Goal: Task Accomplishment & Management: Manage account settings

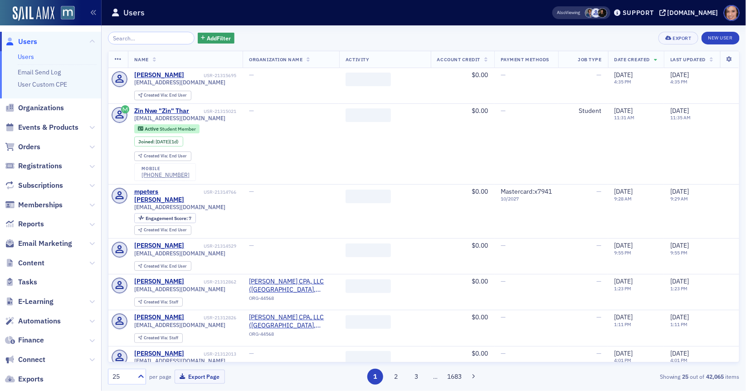
click at [204, 32] on div "Add Filter" at bounding box center [171, 38] width 126 height 13
click at [208, 43] on button "Add Filter" at bounding box center [216, 38] width 37 height 11
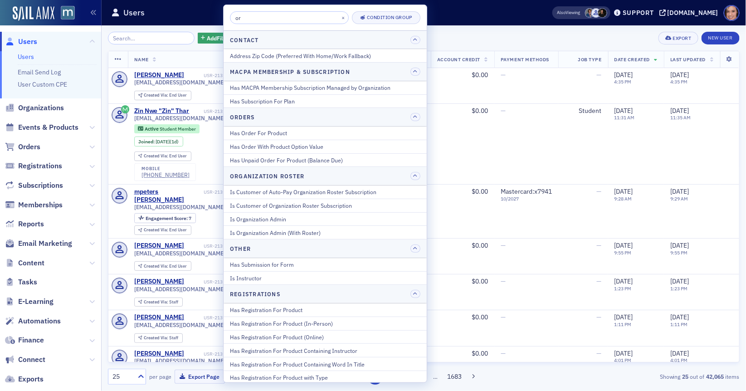
type input "org"
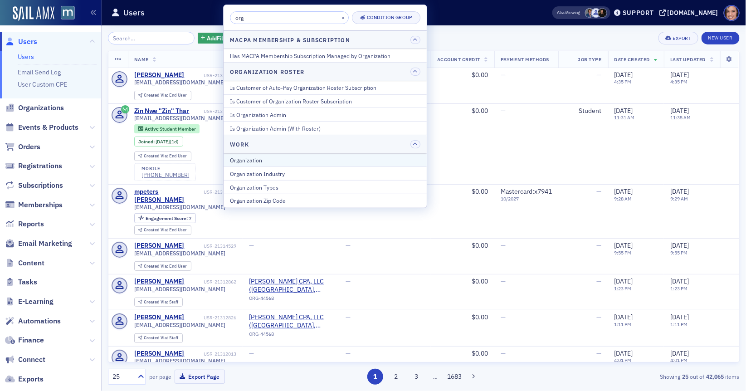
click at [276, 160] on div "Organization" at bounding box center [325, 160] width 190 height 8
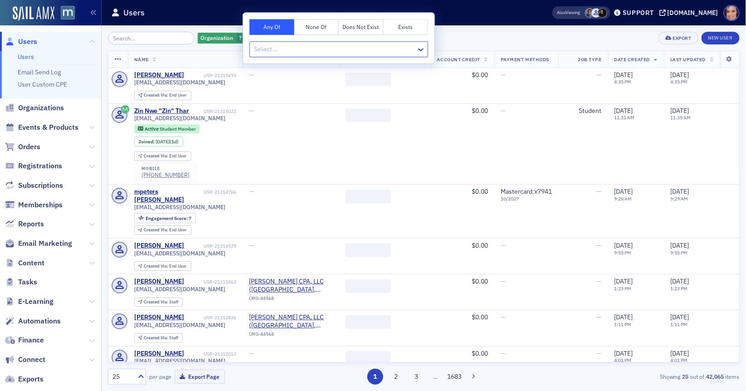
click at [342, 53] on div at bounding box center [334, 49] width 162 height 11
click at [480, 35] on div "Organization ? Add Filter Export New User" at bounding box center [423, 38] width 631 height 13
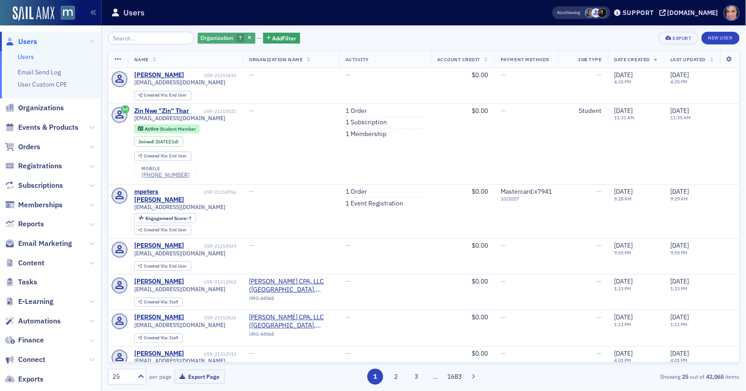
click at [246, 41] on button "button" at bounding box center [250, 38] width 8 height 8
click at [207, 39] on span "Add Filter" at bounding box center [219, 38] width 24 height 8
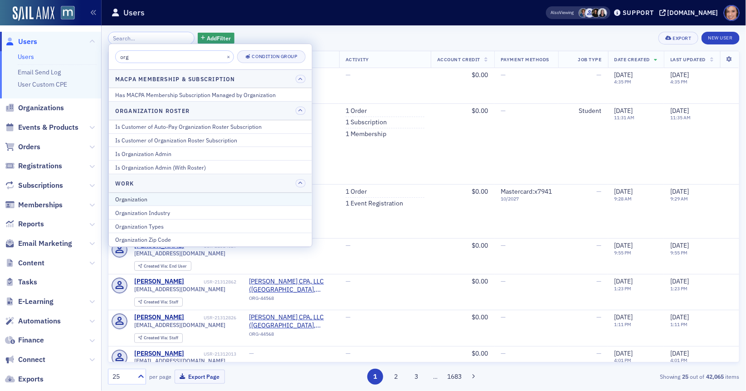
click at [177, 196] on div "Organization" at bounding box center [210, 199] width 190 height 8
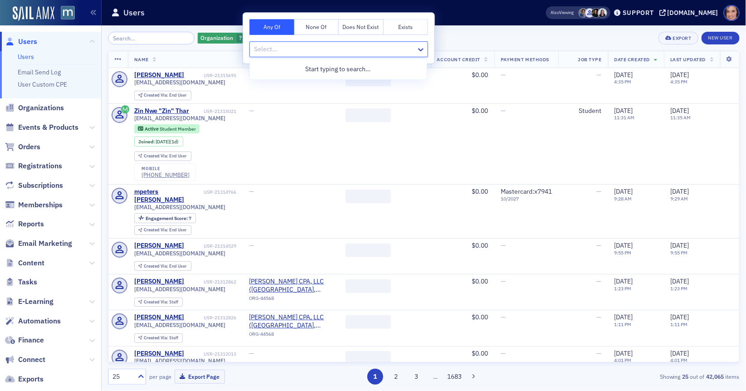
click at [329, 46] on div at bounding box center [334, 49] width 162 height 11
click at [207, 39] on span "Organization" at bounding box center [217, 37] width 33 height 7
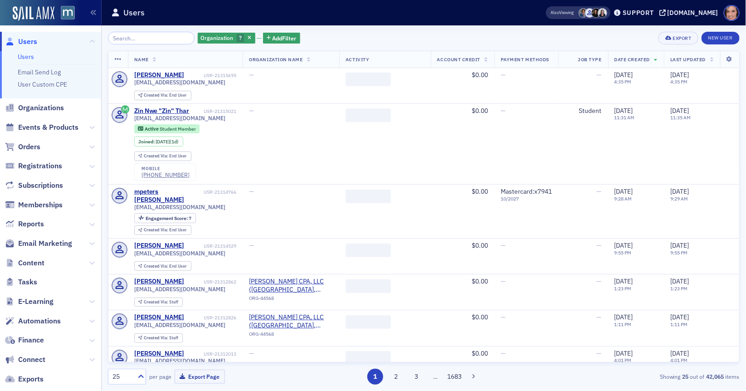
click at [247, 38] on icon "button" at bounding box center [249, 38] width 4 height 5
click at [208, 38] on span "Add Filter" at bounding box center [219, 38] width 24 height 8
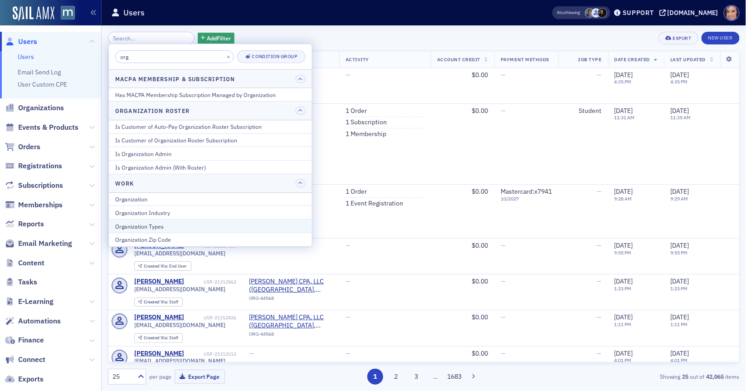
click at [150, 222] on div "Organization Types" at bounding box center [210, 226] width 190 height 8
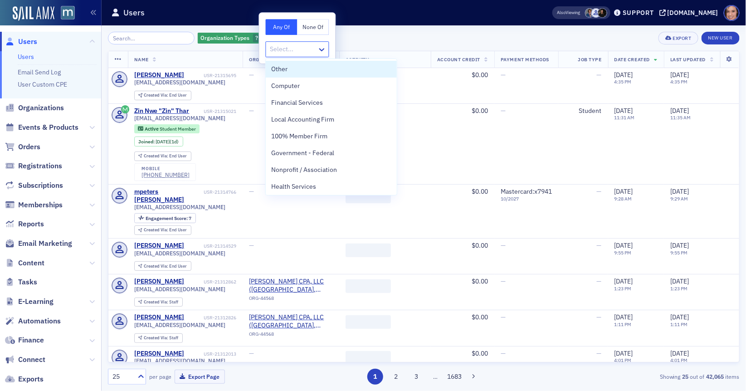
click at [297, 41] on div "Select..." at bounding box center [297, 49] width 63 height 16
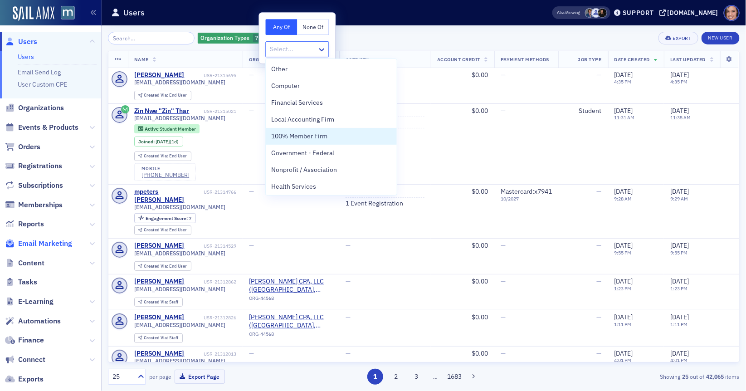
click at [53, 247] on span "Email Marketing" at bounding box center [45, 243] width 54 height 10
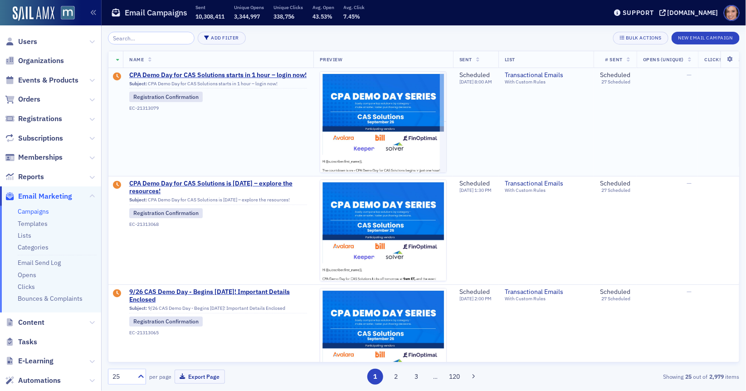
type input "1"
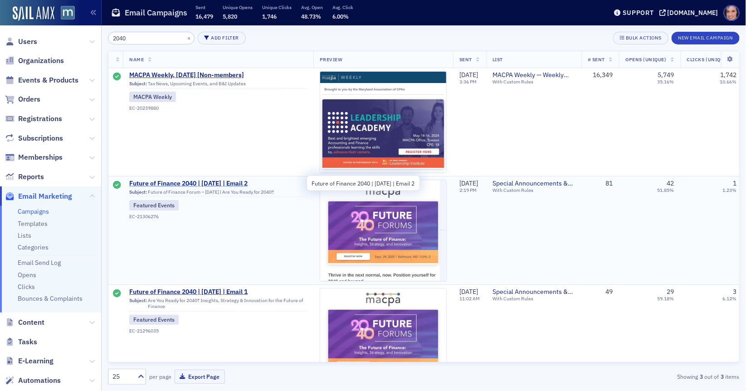
type input "2040"
click at [232, 182] on span "Future of Finance 2040 | [DATE] | Email 2" at bounding box center [218, 183] width 178 height 8
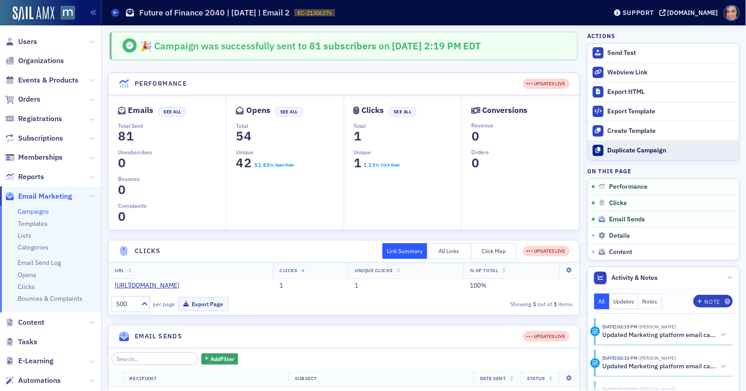
click at [636, 148] on div "Duplicate Campaign" at bounding box center [670, 150] width 127 height 8
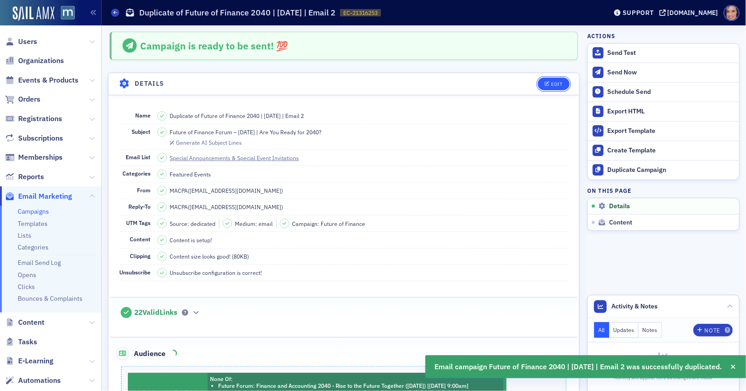
click at [541, 83] on button "Edit" at bounding box center [552, 83] width 31 height 13
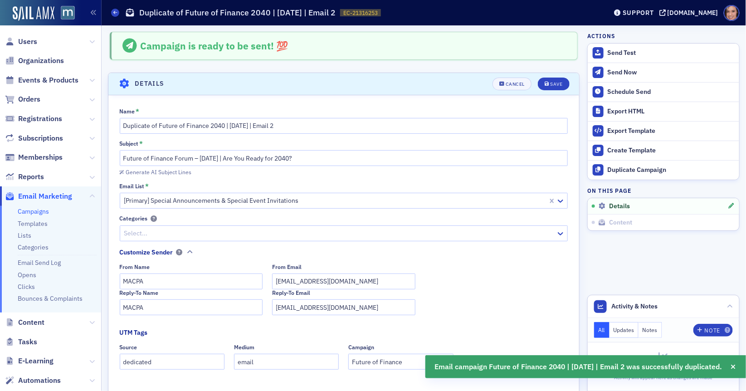
scroll to position [42, 0]
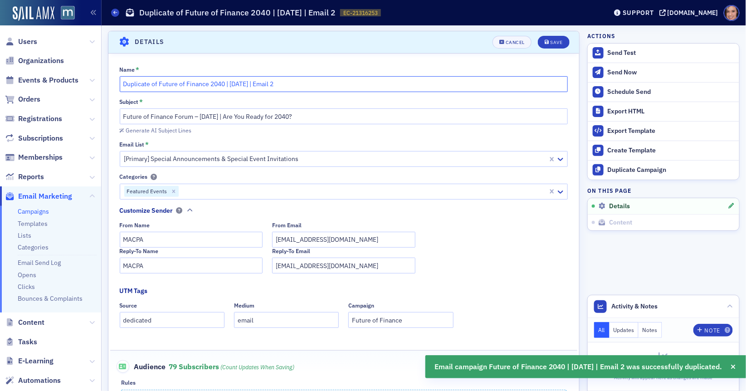
drag, startPoint x: 158, startPoint y: 85, endPoint x: 105, endPoint y: 84, distance: 52.6
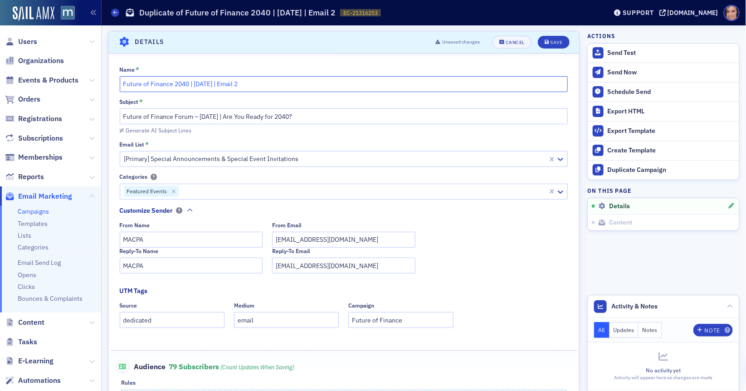
click at [253, 85] on input "Future of Finance 2040 | [DATE] | Email 2" at bounding box center [344, 84] width 448 height 16
type input "Future of Finance 2040 | [DATE] | Email 3 (All Member, Exclude "Firm")"
click at [563, 32] on header "Details Unsaved changes Cancel Save" at bounding box center [343, 42] width 470 height 22
click at [561, 36] on button "Save" at bounding box center [552, 42] width 31 height 13
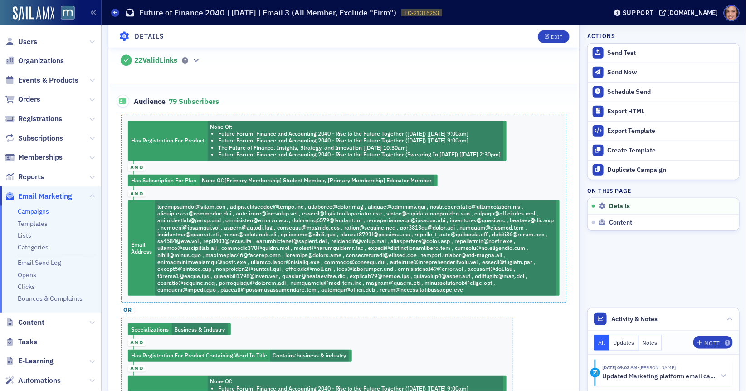
scroll to position [261, 0]
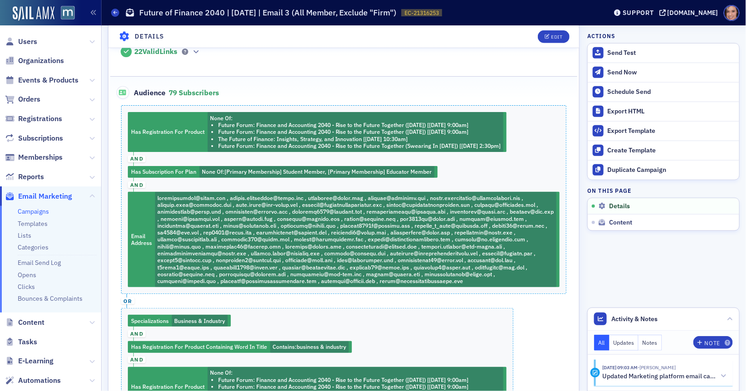
click at [419, 221] on div "Has Registration For Product None Of : Future Forum: Finance and Accounting 204…" at bounding box center [343, 272] width 467 height 334
click at [550, 39] on span "Edit" at bounding box center [553, 36] width 18 height 5
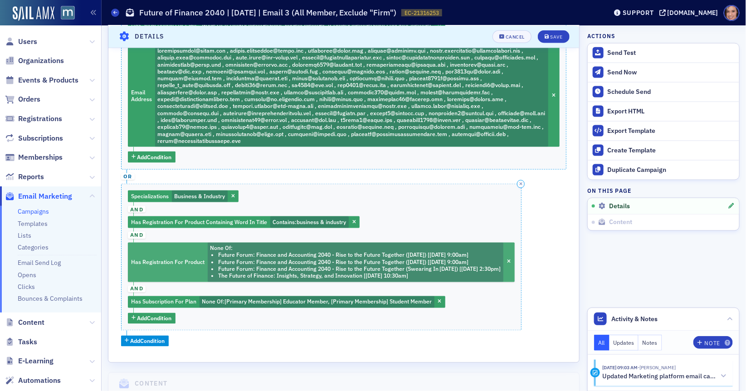
scroll to position [470, 0]
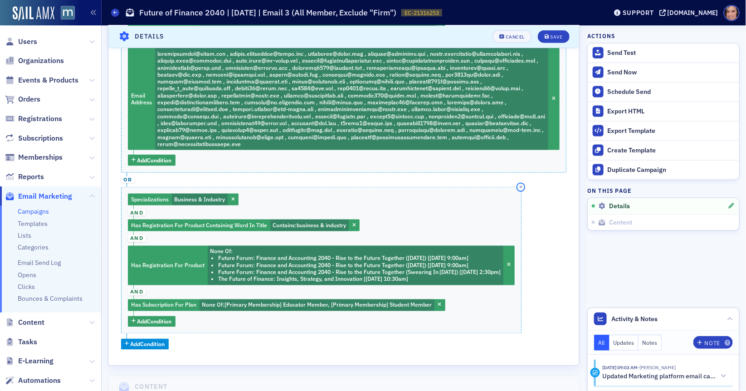
click at [522, 185] on icon "button" at bounding box center [520, 187] width 3 height 4
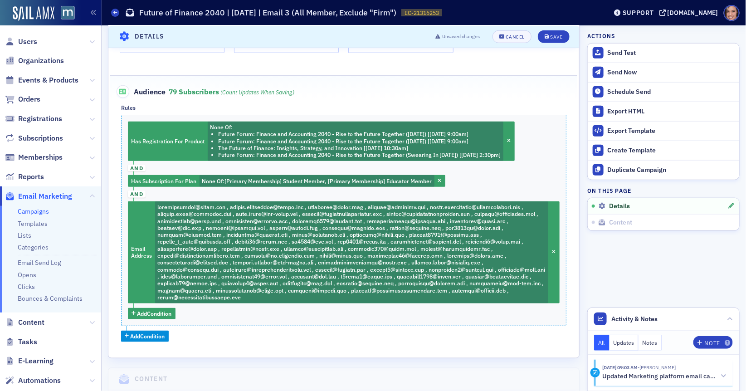
scroll to position [310, 0]
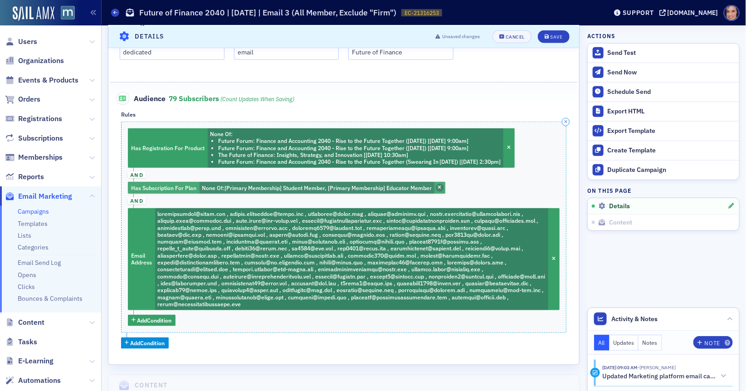
click at [441, 185] on span "button" at bounding box center [440, 188] width 8 height 8
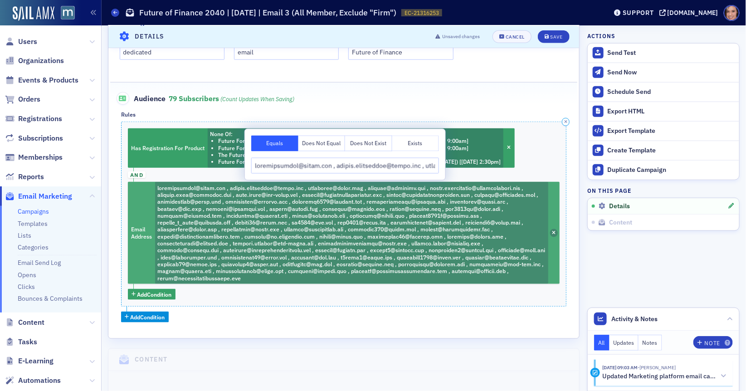
scroll to position [0, 5264]
click at [556, 232] on span "button" at bounding box center [554, 233] width 8 height 8
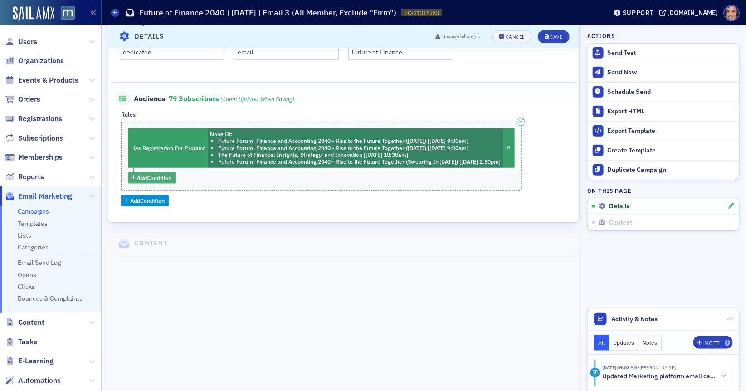
click at [145, 176] on span "Add Condition" at bounding box center [154, 178] width 34 height 8
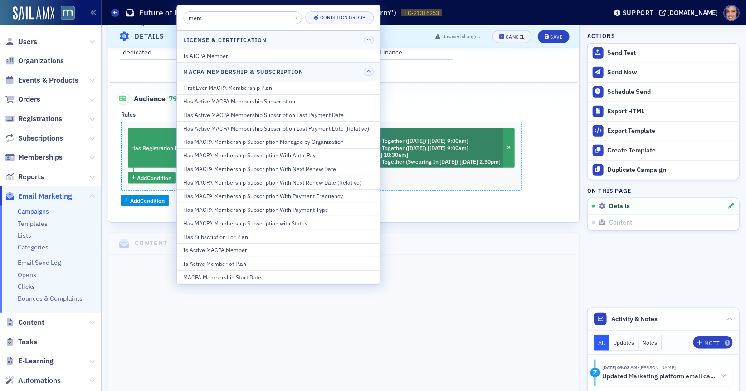
type input "memb"
click at [263, 98] on div "Has Active MACPA Membership Subscription" at bounding box center [278, 101] width 190 height 8
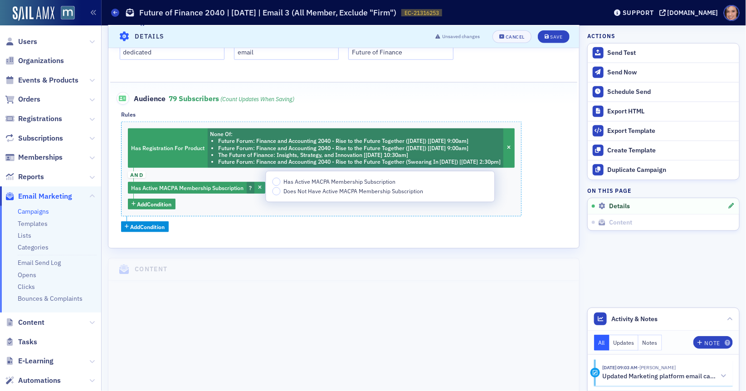
click at [282, 183] on label "Has Active MACPA Membership Subscription" at bounding box center [333, 182] width 123 height 8
click at [281, 183] on input "Has Active MACPA Membership Subscription" at bounding box center [276, 182] width 8 height 8
click at [305, 218] on div "Has Registration For Product None Of : Future Forum: Finance and Accounting 204…" at bounding box center [343, 176] width 445 height 111
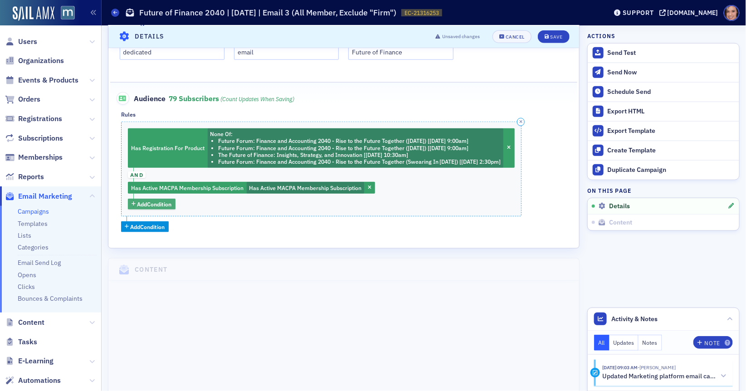
click at [170, 201] on span "Add Condition" at bounding box center [154, 204] width 34 height 8
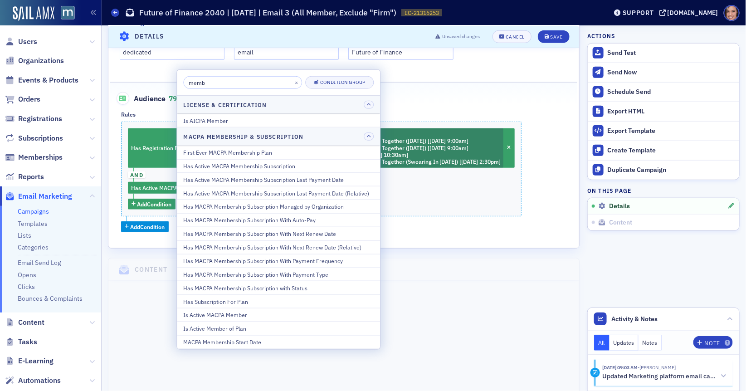
click at [251, 83] on input "memb" at bounding box center [242, 82] width 119 height 13
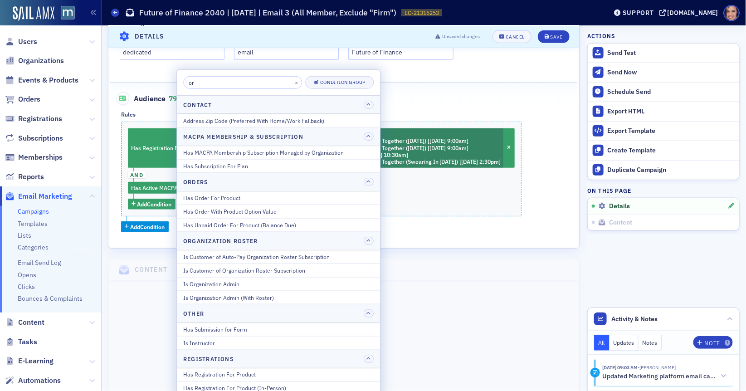
type input "org"
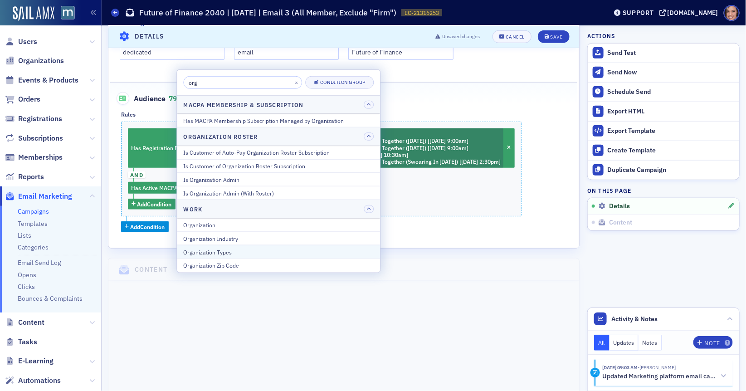
click at [276, 250] on div "Organization Types" at bounding box center [278, 251] width 190 height 8
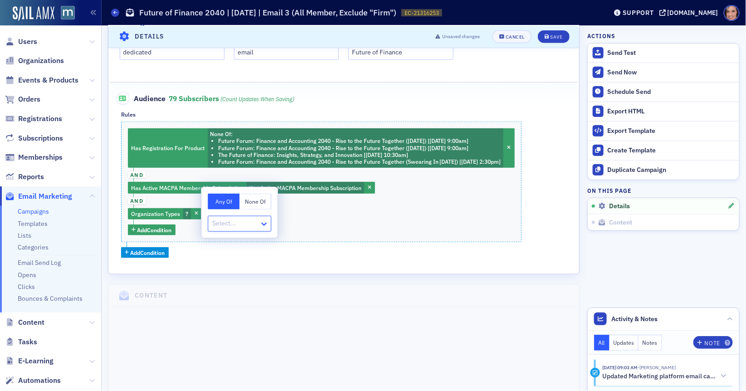
click at [265, 228] on icon at bounding box center [263, 223] width 9 height 9
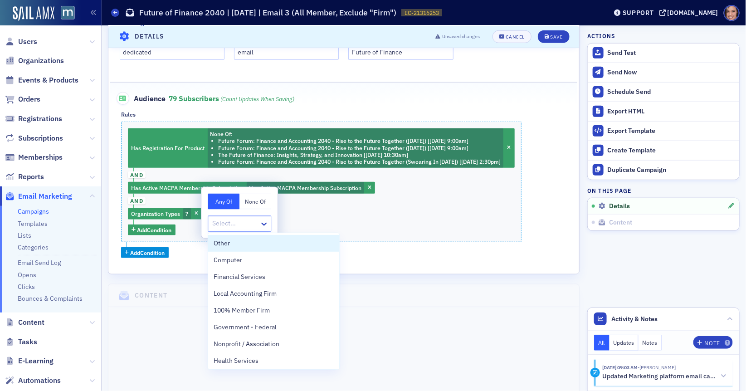
click at [255, 203] on button "None Of" at bounding box center [255, 202] width 32 height 16
click at [255, 220] on div at bounding box center [234, 223] width 47 height 11
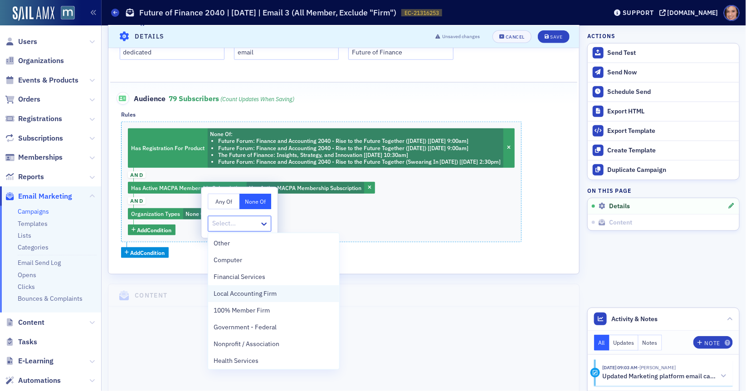
click at [268, 295] on span "Local Accounting Firm" at bounding box center [244, 294] width 63 height 10
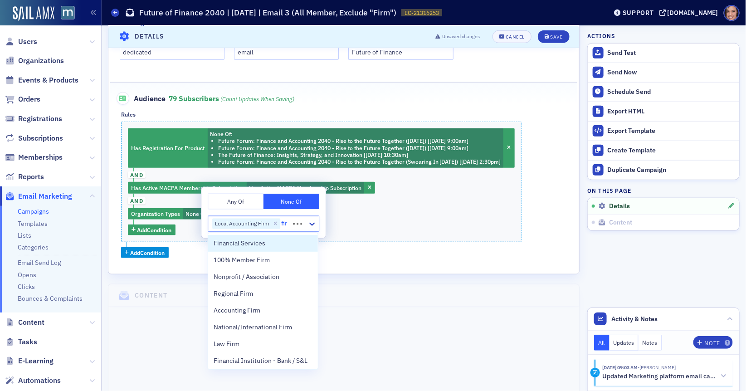
type input "firm"
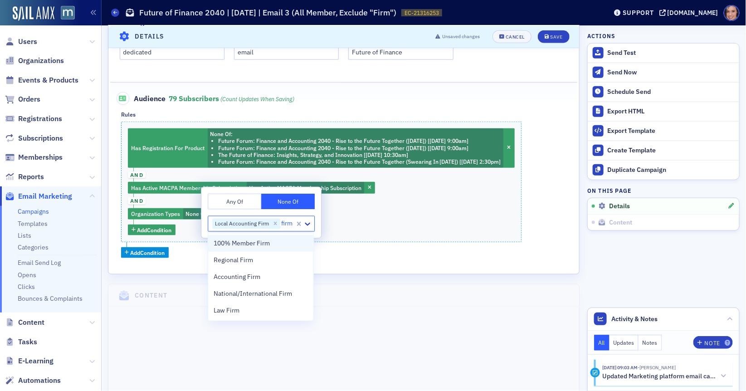
click at [268, 246] on span "100% Member Firm" at bounding box center [241, 243] width 56 height 10
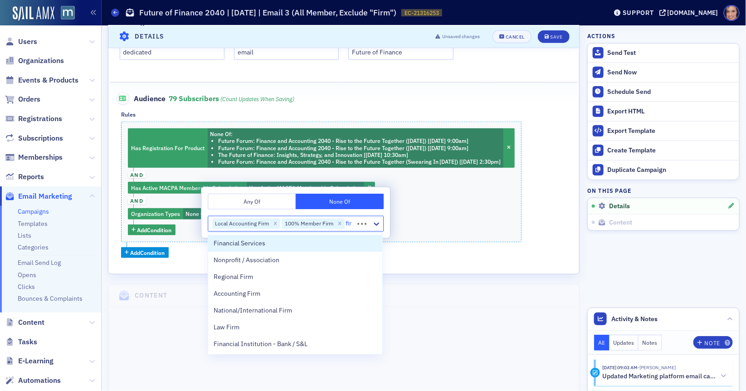
type input "firm"
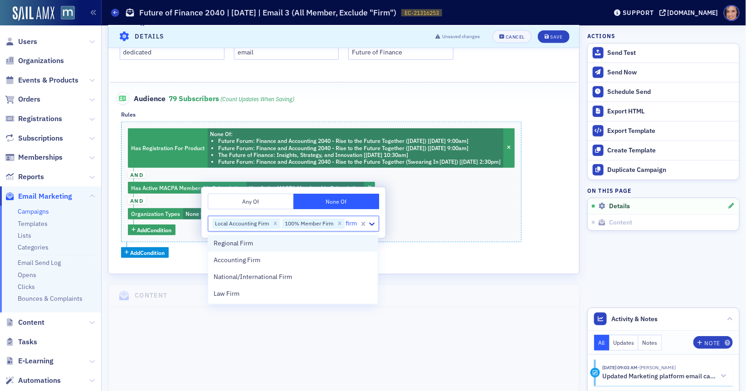
click at [264, 245] on div "Regional Firm" at bounding box center [292, 243] width 159 height 10
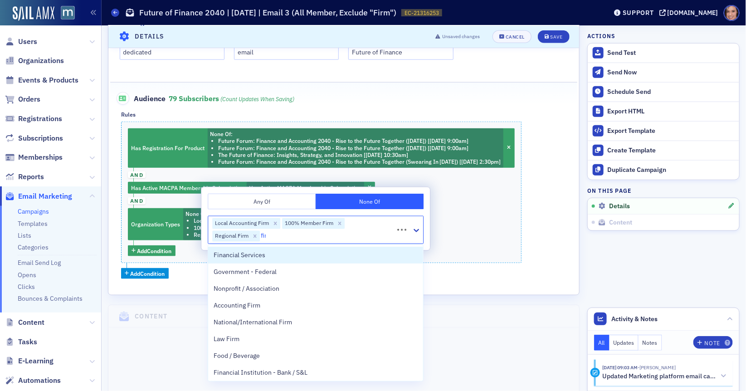
type input "firm"
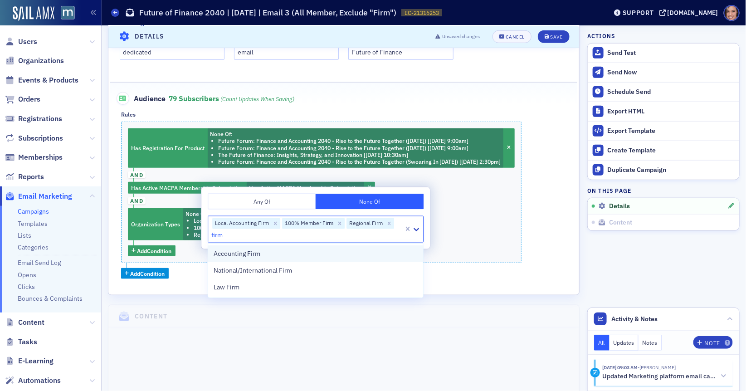
click at [271, 256] on div "Accounting Firm" at bounding box center [315, 254] width 204 height 10
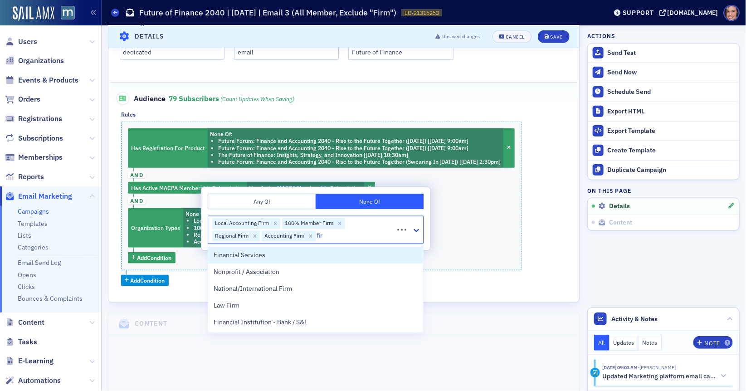
type input "firm"
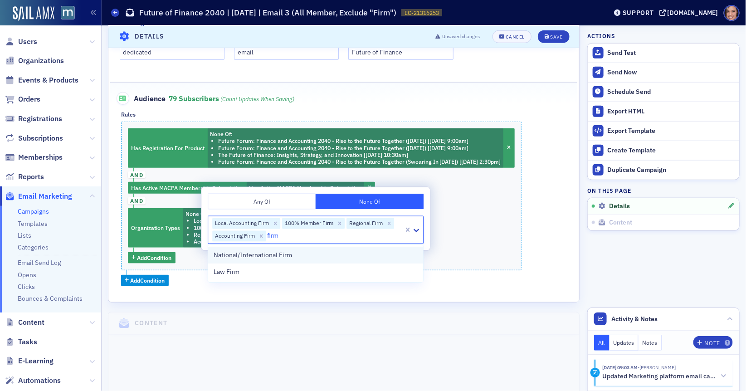
click at [290, 257] on span "National/International Firm" at bounding box center [252, 255] width 78 height 10
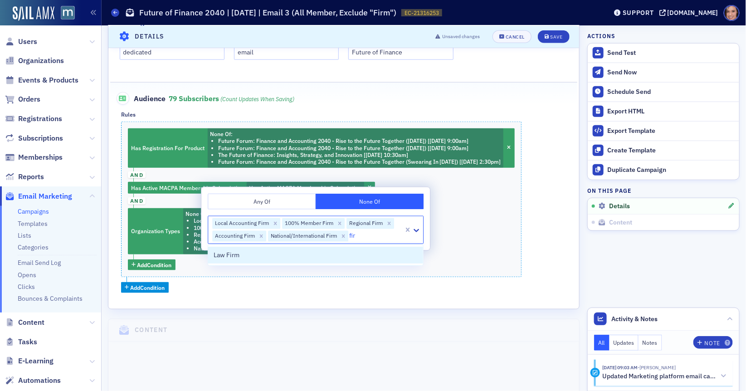
type input "firm"
click at [289, 259] on div "Law Firm" at bounding box center [315, 255] width 204 height 10
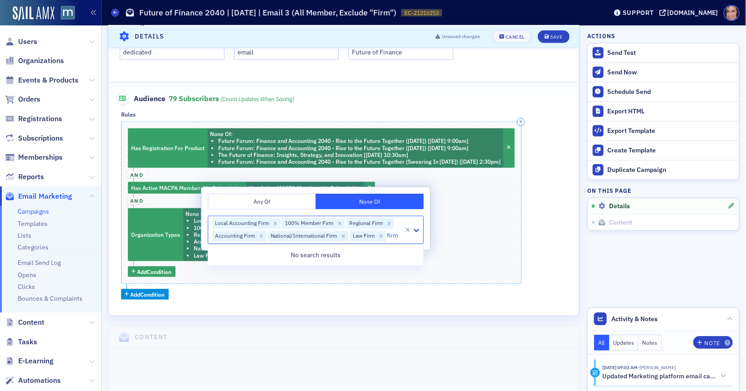
type input "firm"
click at [495, 251] on div "Has Registration For Product None Of : Future Forum: Finance and Accounting 204…" at bounding box center [321, 202] width 400 height 163
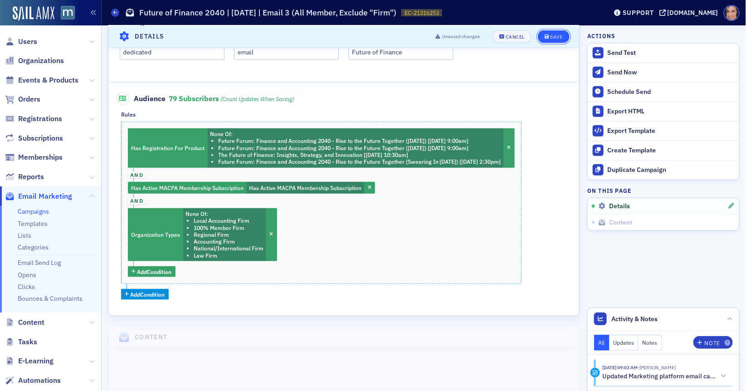
click at [554, 36] on div "Save" at bounding box center [556, 36] width 12 height 5
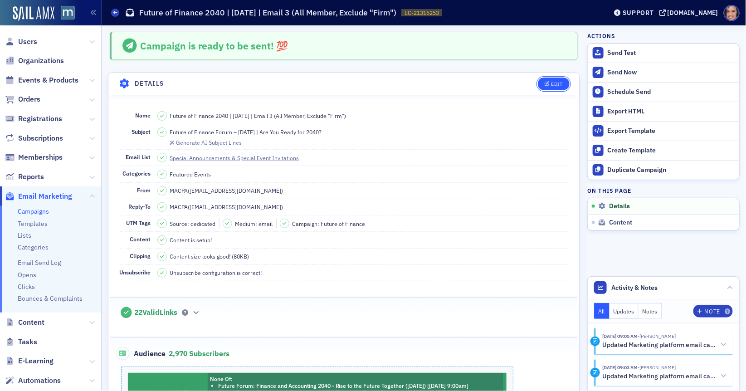
click at [555, 86] on div "Edit" at bounding box center [556, 84] width 11 height 5
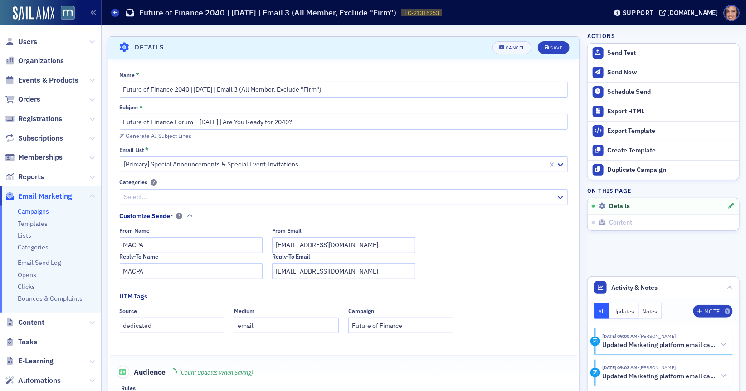
scroll to position [42, 0]
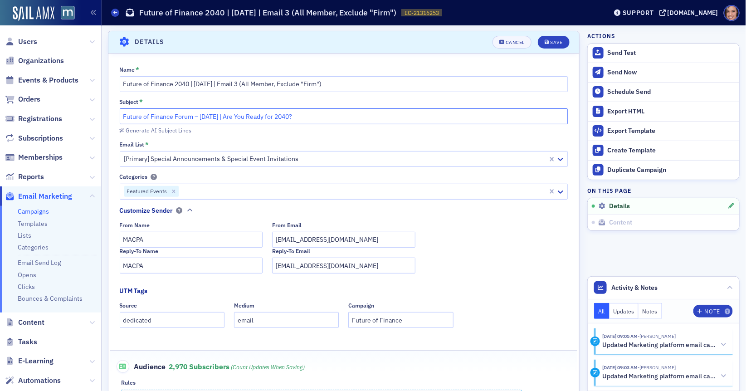
drag, startPoint x: 228, startPoint y: 116, endPoint x: 111, endPoint y: 114, distance: 116.9
click at [110, 114] on div "Name * Future of Finance 2040 | [DATE] | Email 3 (All Member, Exclude "Firm") S…" at bounding box center [343, 317] width 470 height 502
click at [232, 111] on input "Are You Ready for 2040?" at bounding box center [344, 116] width 448 height 16
paste input "Future of Finance Forum – [DATE] |"
click at [194, 116] on input "Are You Ready for 2040? Future of Finance Forum – [DATE] |" at bounding box center [344, 116] width 448 height 16
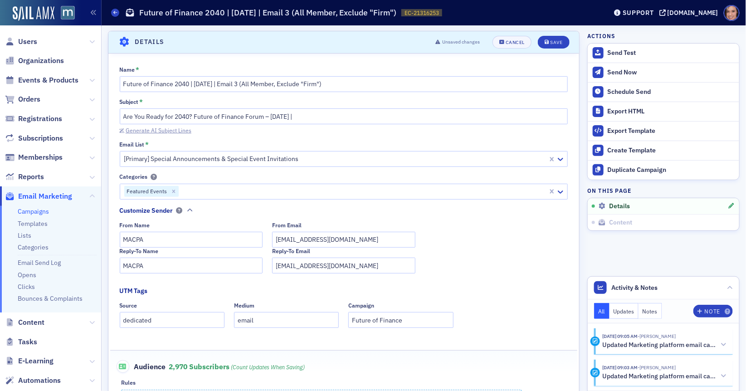
click at [170, 131] on div "Generate AI Subject Lines" at bounding box center [159, 130] width 66 height 5
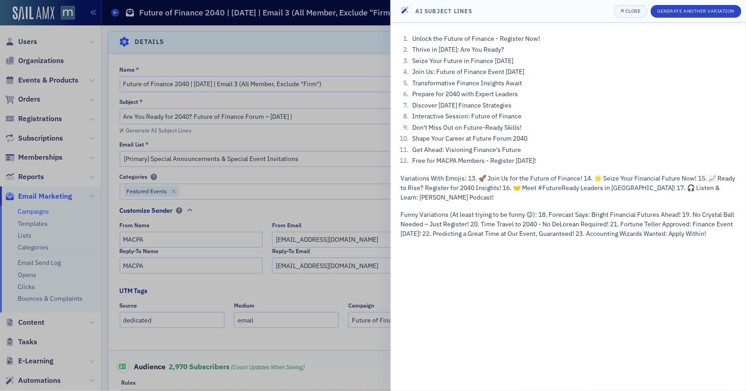
click at [350, 118] on div at bounding box center [373, 195] width 746 height 391
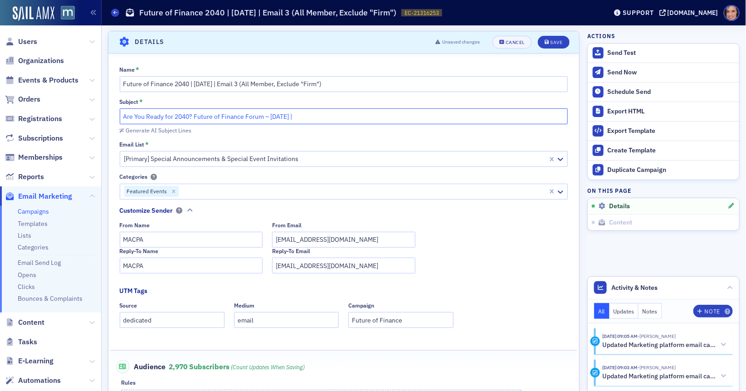
click at [194, 117] on input "Are You Ready for 2040? Future of Finance Forum – [DATE] |" at bounding box center [344, 116] width 448 height 16
click at [187, 115] on input "Are You Ready for 2040? Future of Finance Forum – [DATE] |" at bounding box center [344, 116] width 448 height 16
paste input "Future of Finance: Preparing for 2040 | Join Leaders [DATE]"
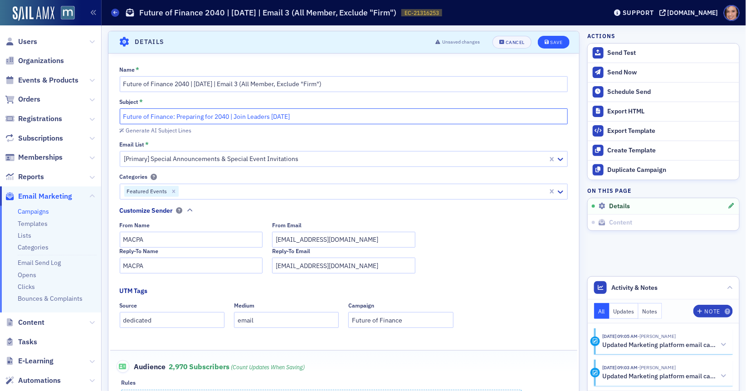
type input "Future of Finance: Preparing for 2040 | Join Leaders [DATE]"
click at [562, 44] on button "Save" at bounding box center [552, 42] width 31 height 13
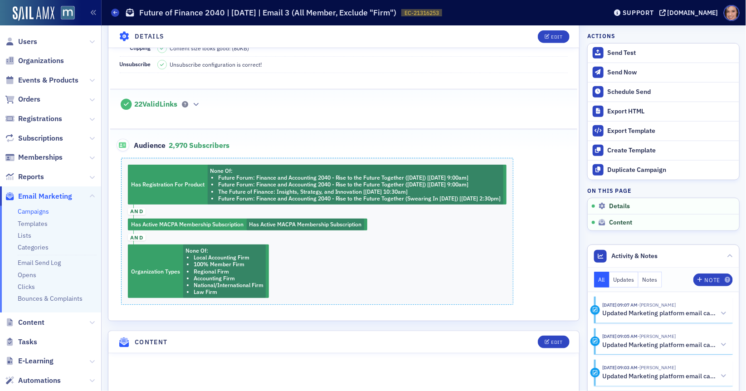
scroll to position [198, 0]
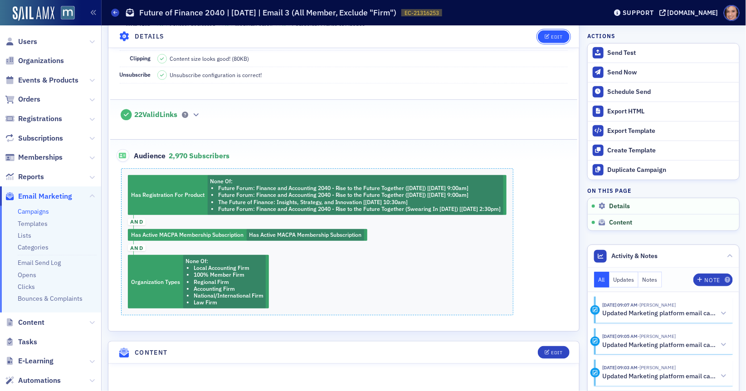
click at [550, 34] on span "Edit" at bounding box center [553, 36] width 18 height 5
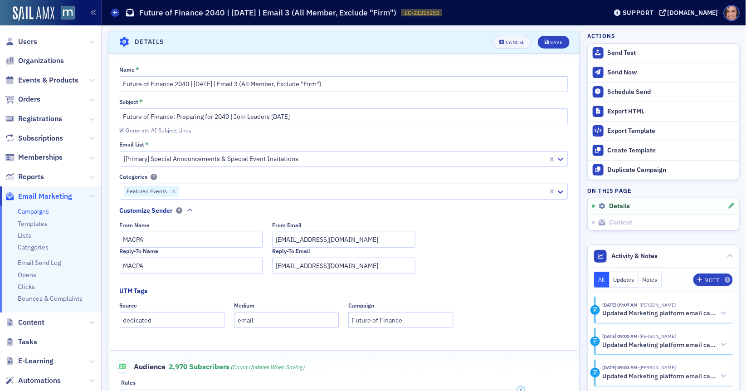
scroll to position [384, 0]
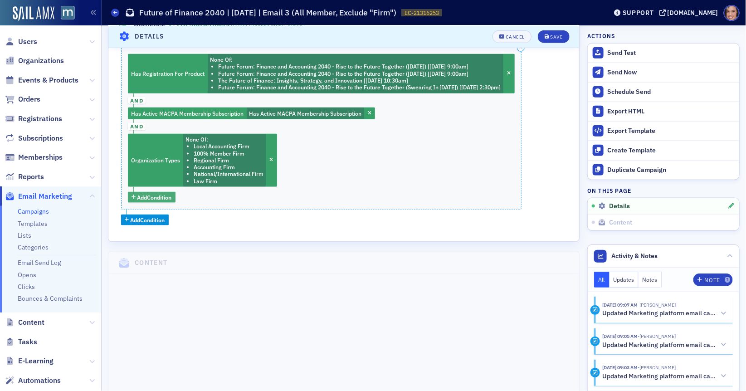
click at [137, 193] on span "Add Condition" at bounding box center [154, 197] width 34 height 8
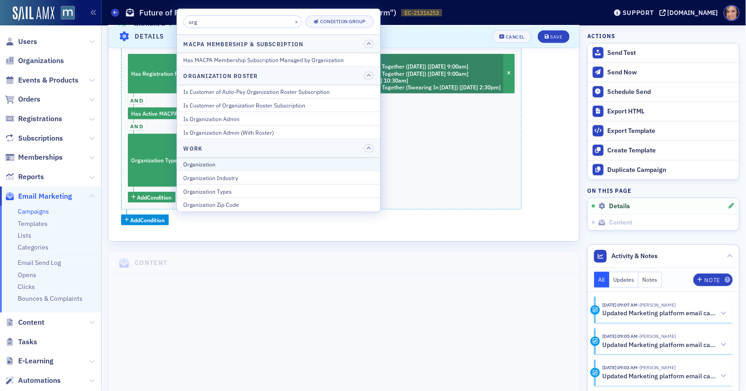
type input "org"
click at [267, 160] on div "Organization" at bounding box center [278, 164] width 190 height 8
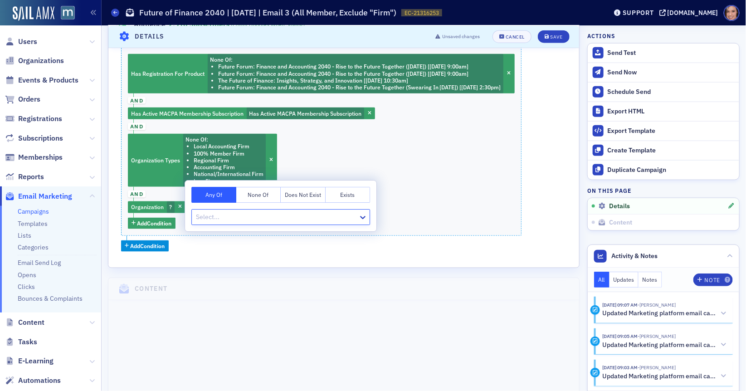
click at [266, 194] on button "None Of" at bounding box center [258, 195] width 45 height 16
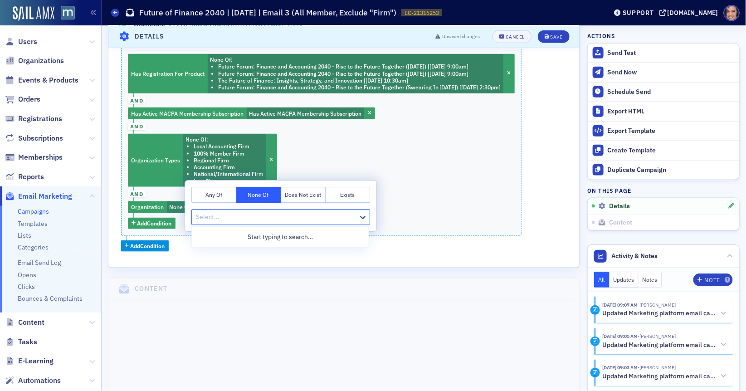
click at [277, 219] on div at bounding box center [276, 216] width 162 height 11
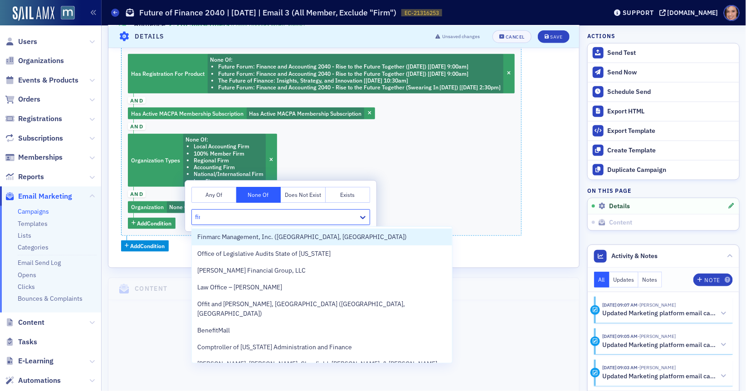
type input "firm"
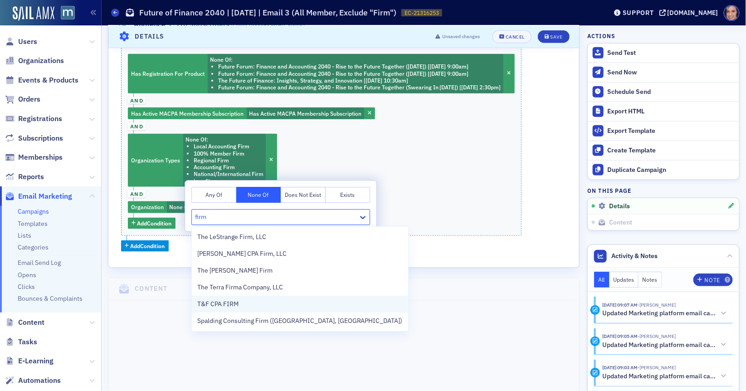
click at [274, 303] on div "T&F CPA FIRM" at bounding box center [299, 304] width 205 height 10
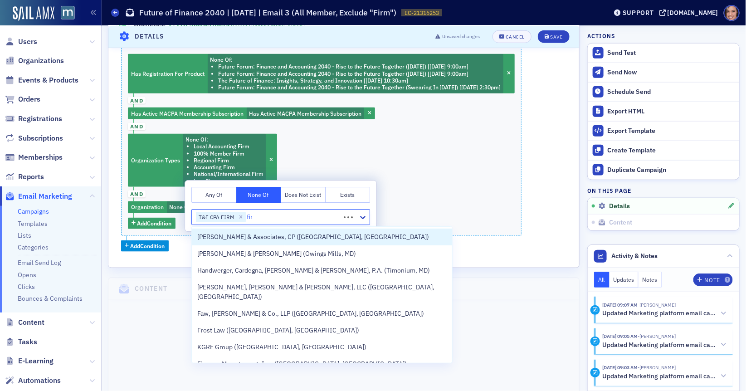
type input "firm"
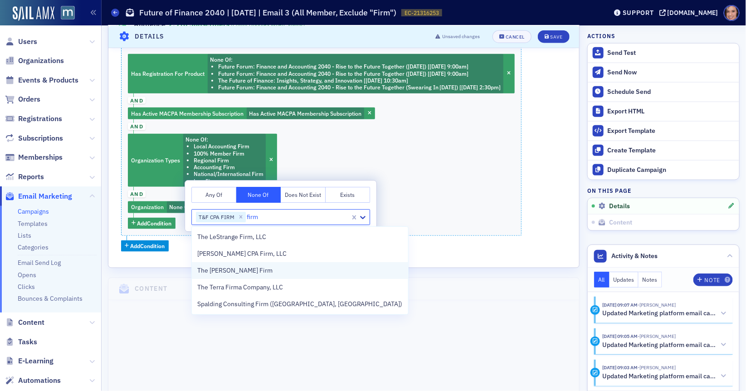
click at [257, 267] on div "The [PERSON_NAME] Firm" at bounding box center [299, 271] width 205 height 10
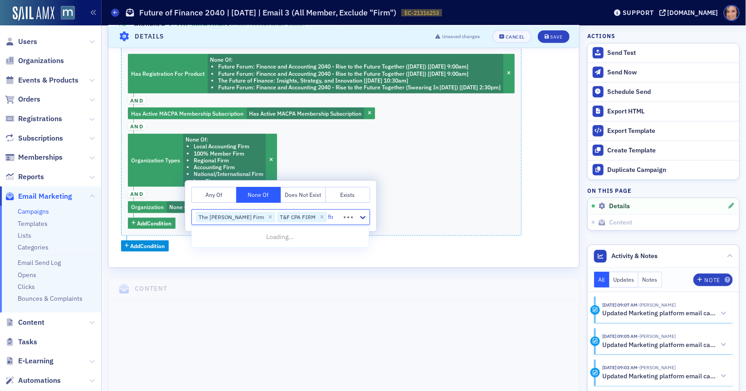
type input "firm"
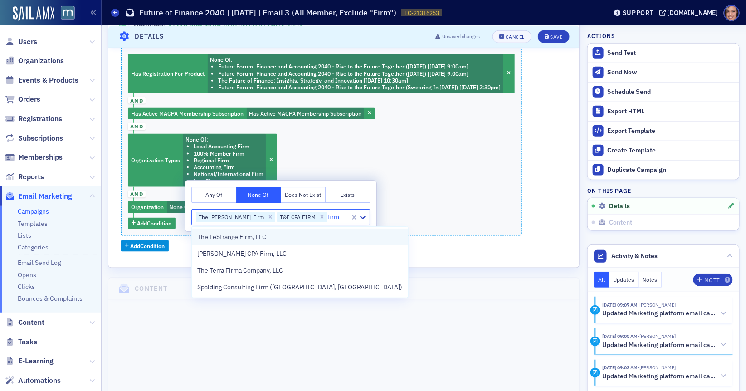
click at [251, 233] on span "The LeStrange Firm, LLC" at bounding box center [231, 237] width 69 height 10
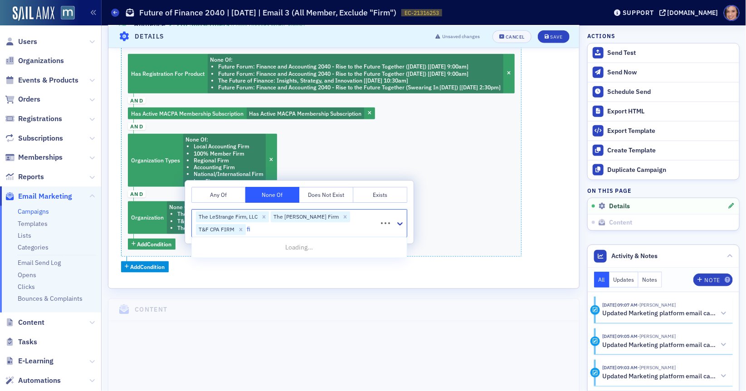
type input "firm"
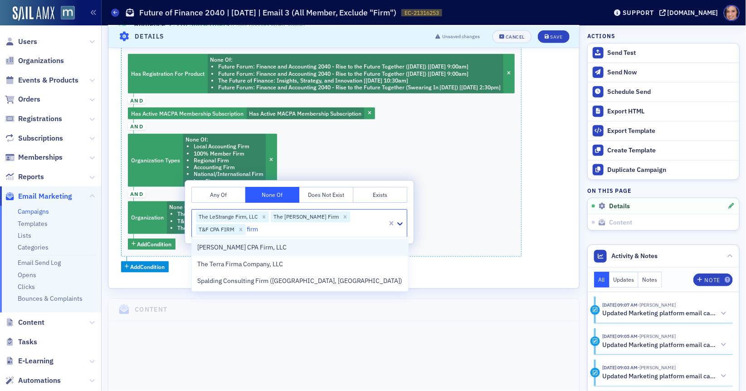
click at [252, 249] on span "[PERSON_NAME] CPA Firm, LLC" at bounding box center [241, 247] width 89 height 10
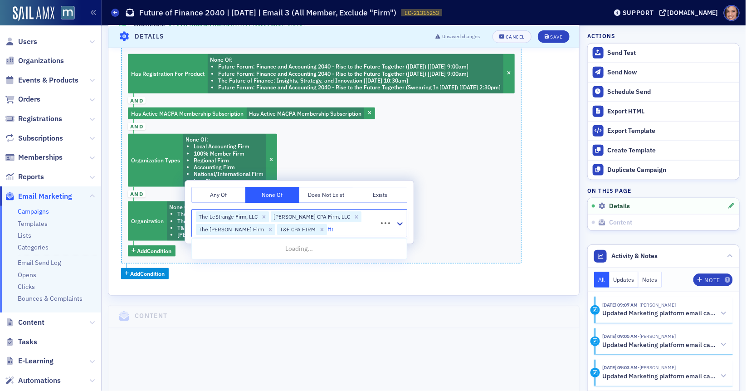
type input "firm"
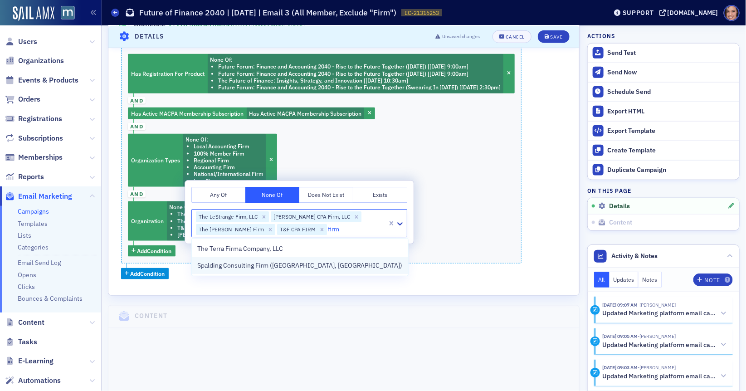
click at [373, 269] on div "Spalding Consulting Firm ([GEOGRAPHIC_DATA], [GEOGRAPHIC_DATA])" at bounding box center [299, 266] width 205 height 10
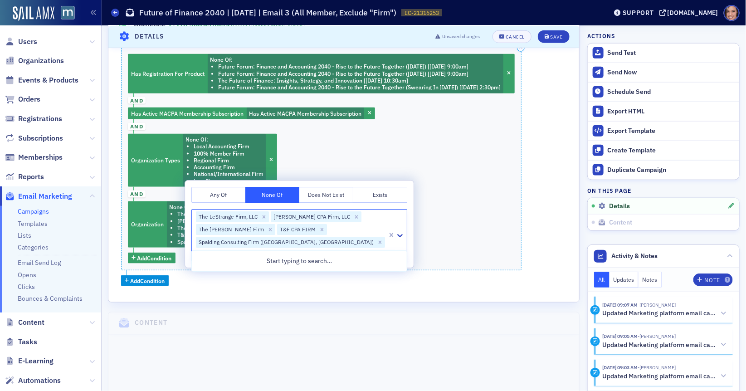
click at [470, 252] on div "Has Registration For Product None Of : Future Forum: Finance and Accounting 204…" at bounding box center [321, 158] width 400 height 223
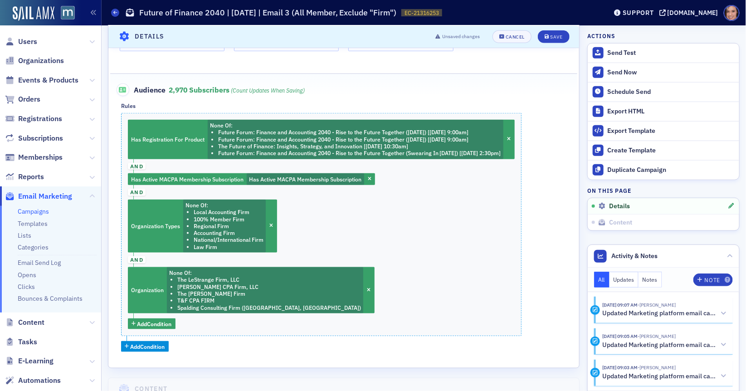
scroll to position [308, 0]
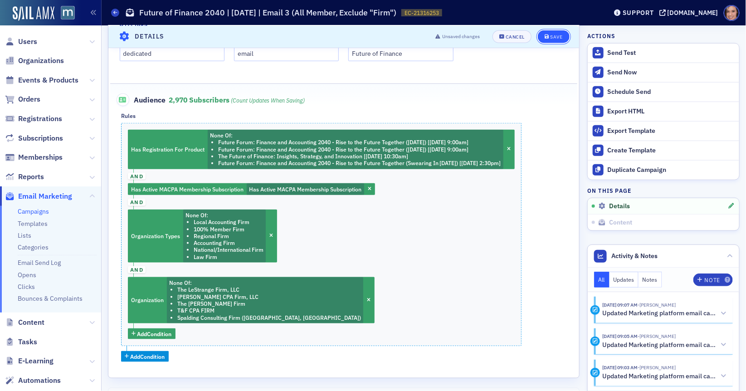
click at [551, 40] on button "Save" at bounding box center [552, 36] width 31 height 13
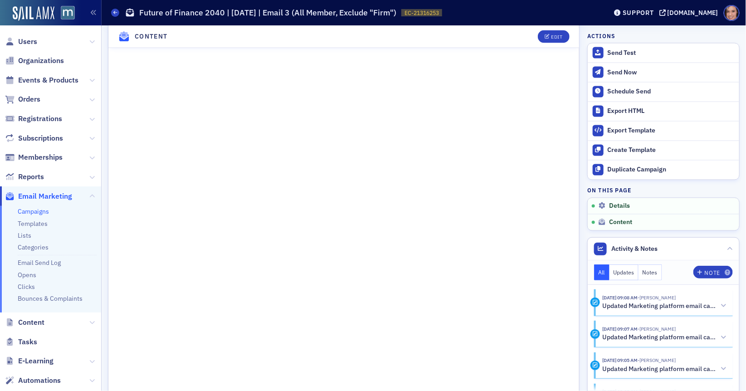
scroll to position [478, 0]
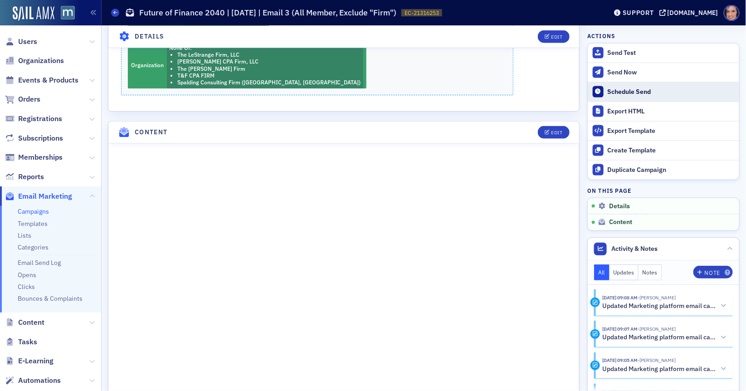
click at [635, 93] on div "Schedule Send" at bounding box center [670, 92] width 127 height 8
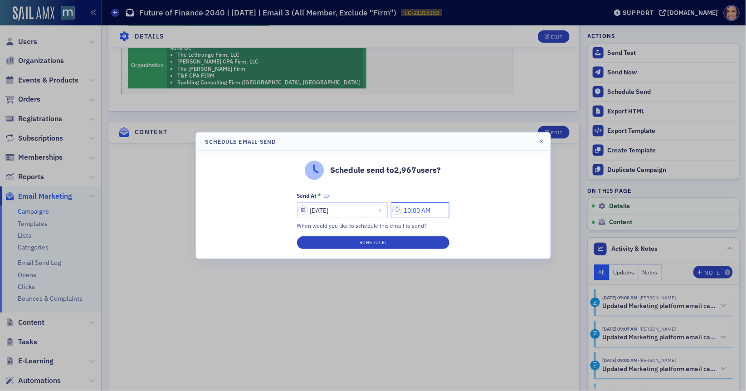
click at [410, 214] on input "10:00 AM" at bounding box center [420, 210] width 58 height 16
click at [414, 208] on input "10:00 AM" at bounding box center [420, 210] width 58 height 16
type input "11:00 AM"
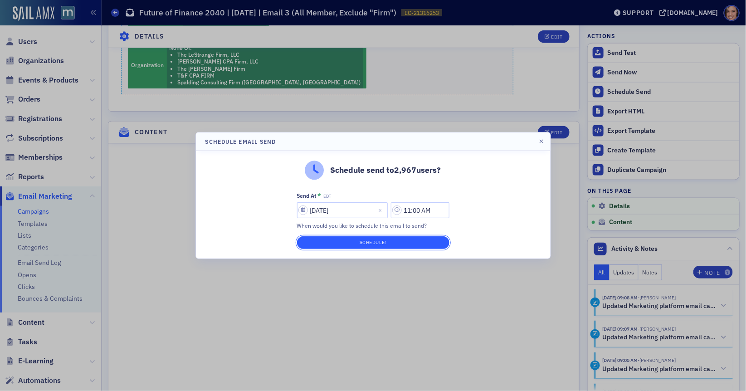
click at [426, 244] on button "Schedule!" at bounding box center [373, 242] width 152 height 13
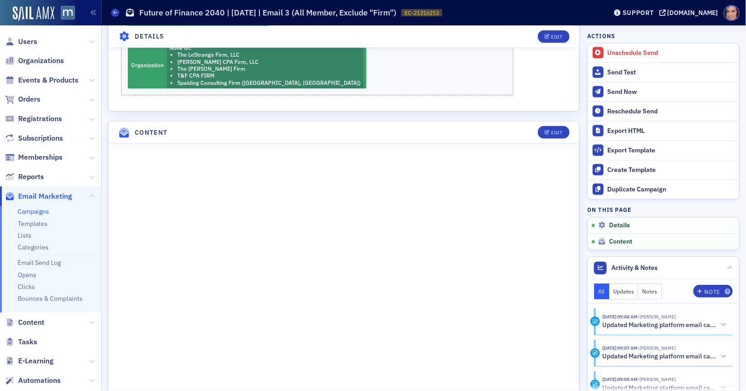
scroll to position [0, 0]
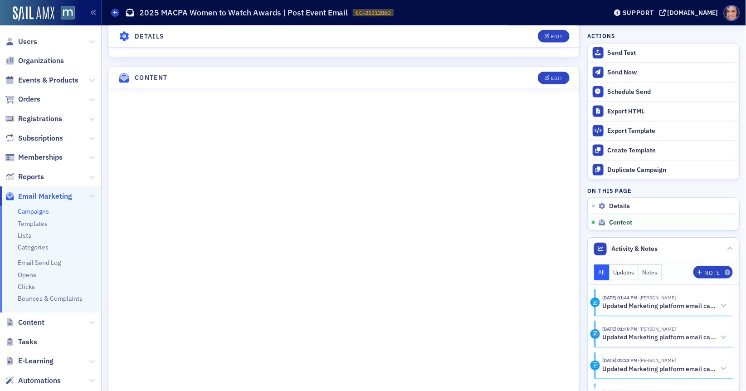
scroll to position [14, 0]
